Goal: Task Accomplishment & Management: Manage account settings

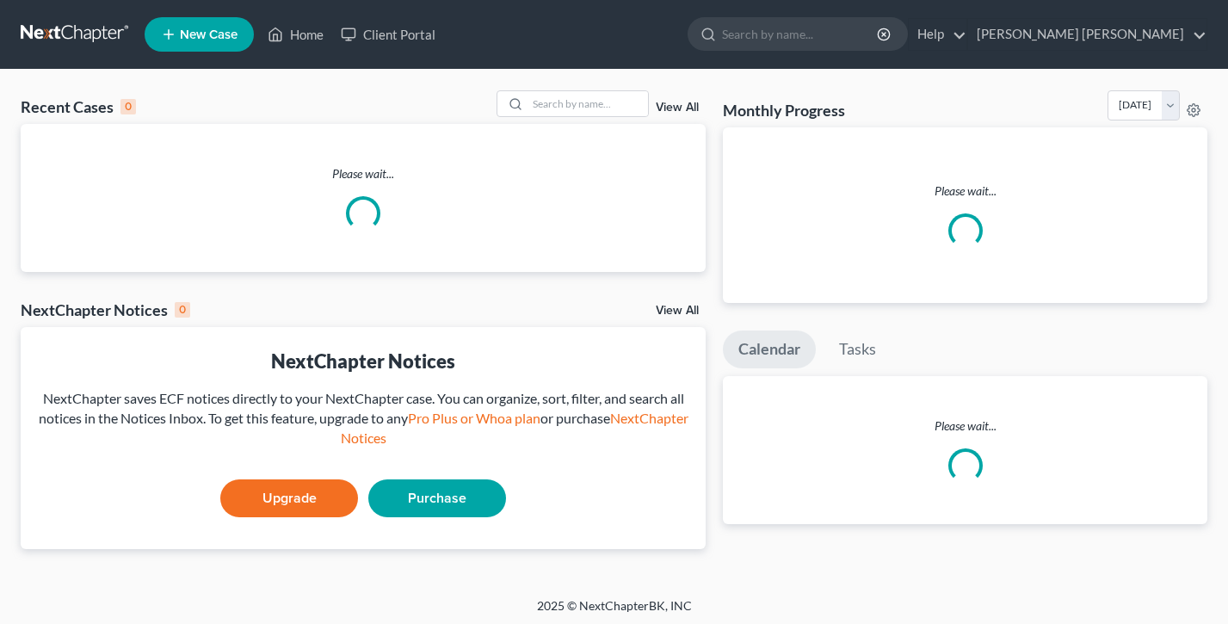
click at [1144, 27] on link "[PERSON_NAME] [PERSON_NAME]" at bounding box center [1087, 34] width 238 height 31
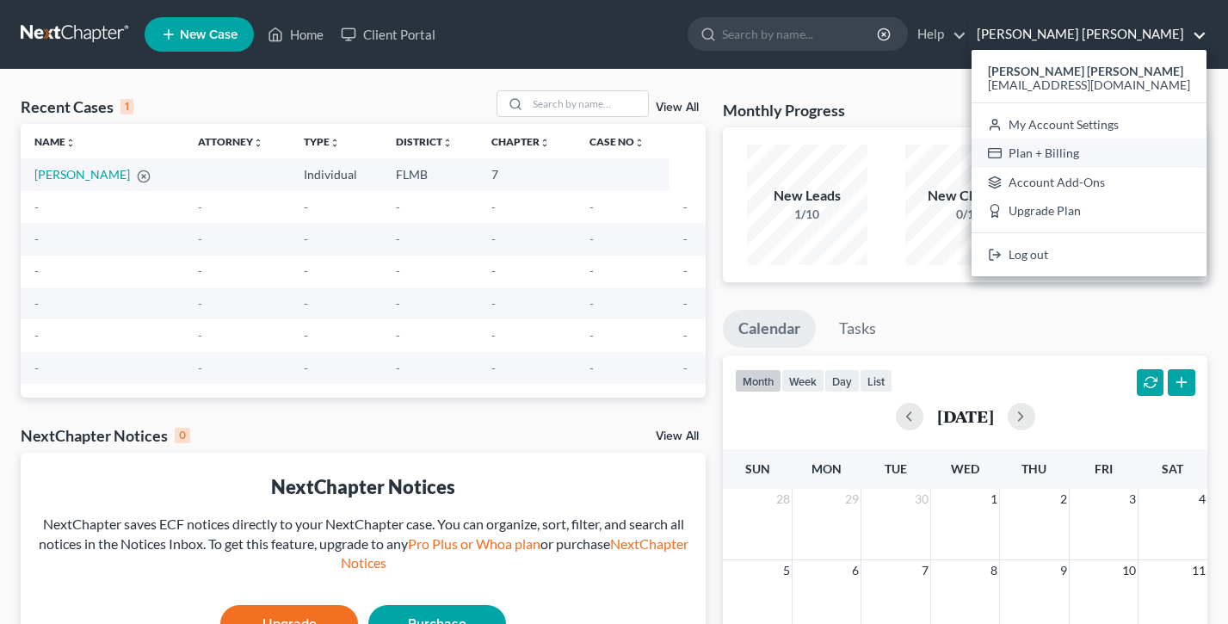
click at [1089, 144] on link "Plan + Billing" at bounding box center [1088, 153] width 235 height 29
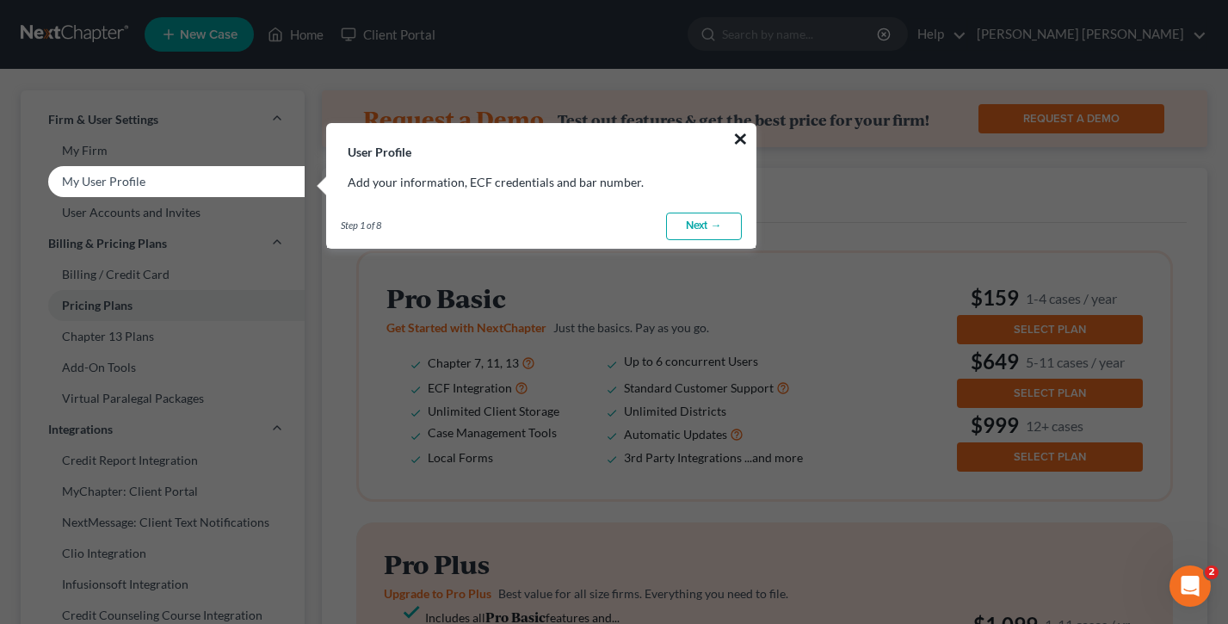
click at [737, 139] on button "×" at bounding box center [740, 139] width 16 height 28
click at [742, 140] on button "×" at bounding box center [740, 139] width 16 height 28
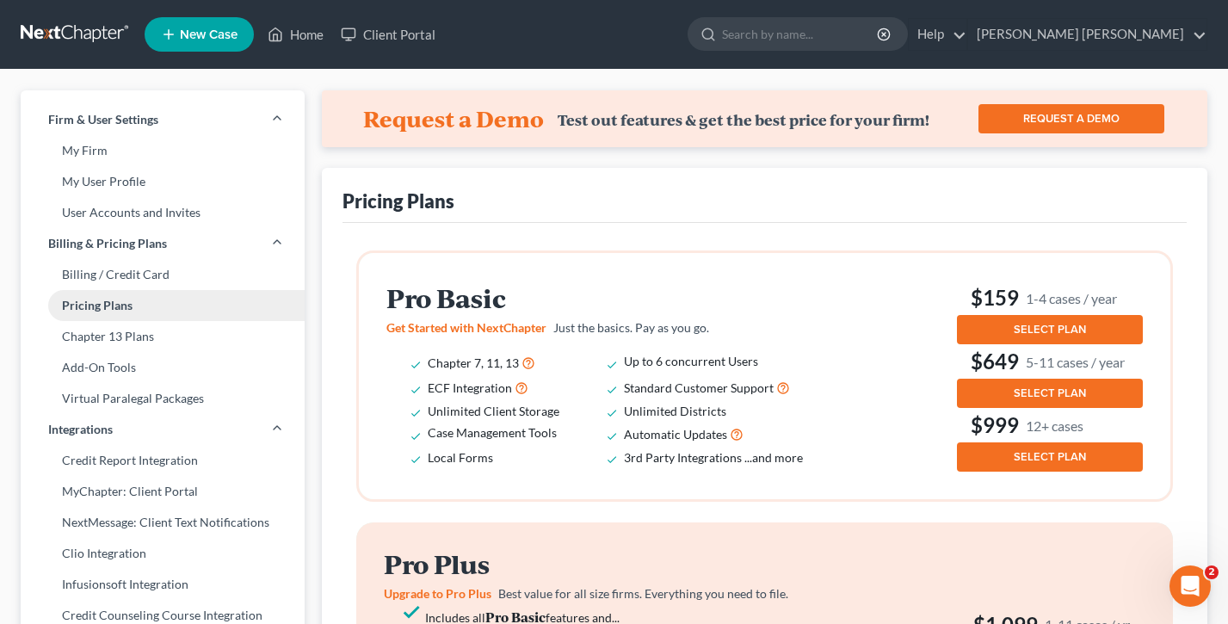
click at [94, 304] on link "Pricing Plans" at bounding box center [163, 305] width 284 height 31
drag, startPoint x: 527, startPoint y: 303, endPoint x: 356, endPoint y: 278, distance: 172.2
click at [356, 278] on div "Pro Basic Get Started with NextChapter Just the basics. Pay as you go. Chapter …" at bounding box center [764, 375] width 817 height 251
drag, startPoint x: 1141, startPoint y: 292, endPoint x: 968, endPoint y: 286, distance: 173.0
click at [968, 286] on h3 "$159 1-4 cases / year" at bounding box center [1050, 298] width 186 height 28
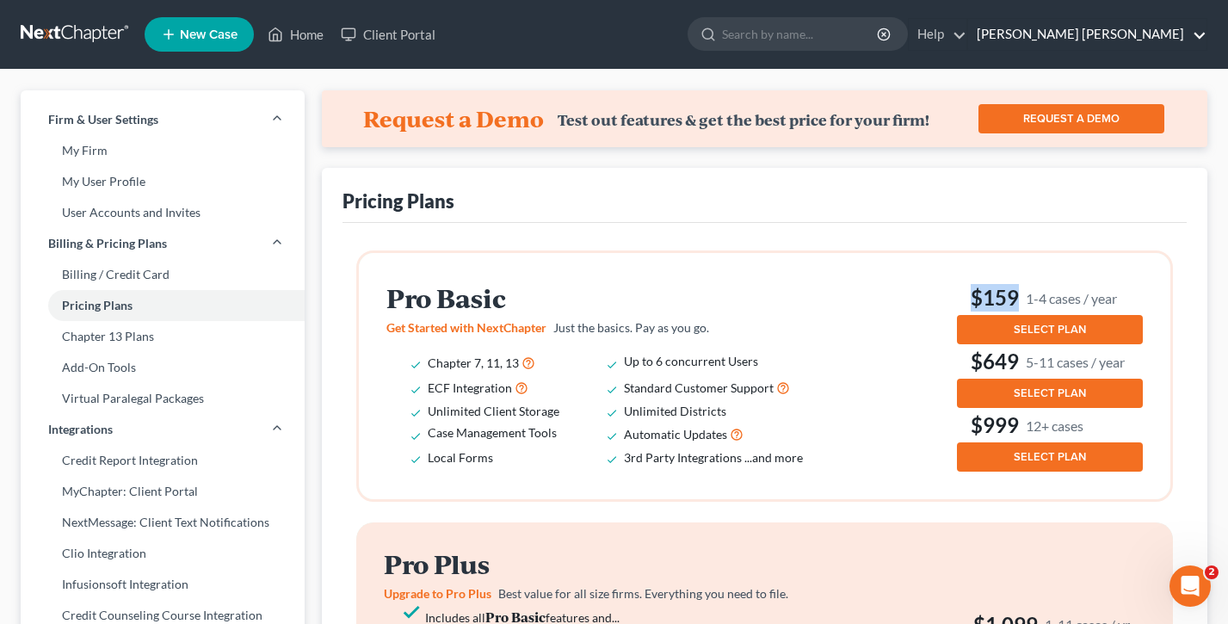
click at [1169, 22] on link "[PERSON_NAME] [PERSON_NAME]" at bounding box center [1087, 34] width 238 height 31
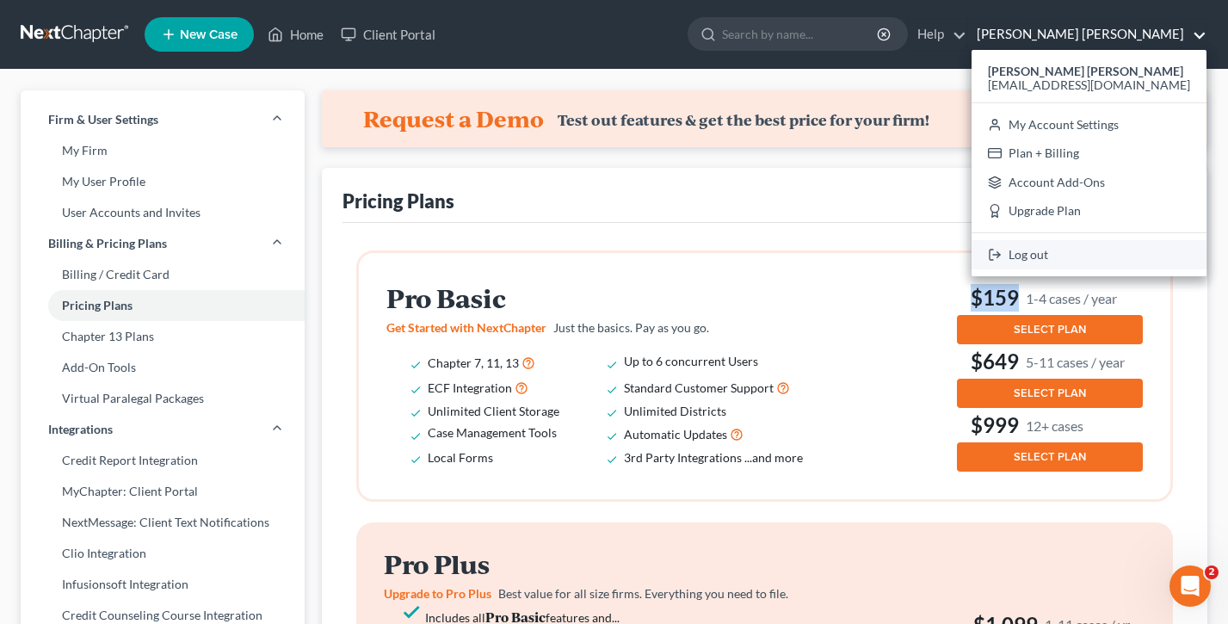
click at [1065, 268] on link "Log out" at bounding box center [1088, 254] width 235 height 29
